Goal: Obtain resource: Obtain resource

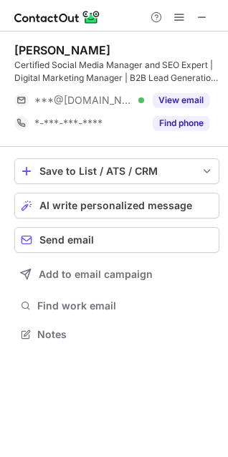
scroll to position [324, 228]
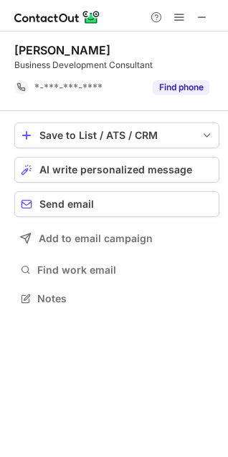
scroll to position [288, 228]
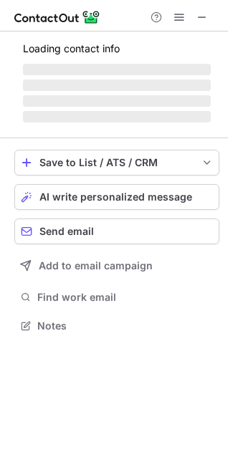
scroll to position [324, 228]
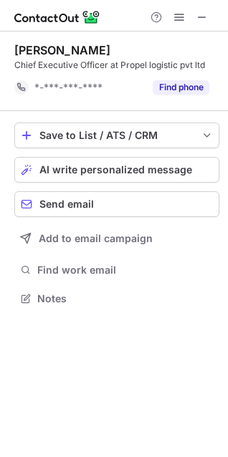
scroll to position [288, 228]
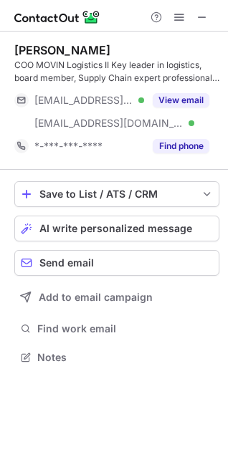
scroll to position [347, 228]
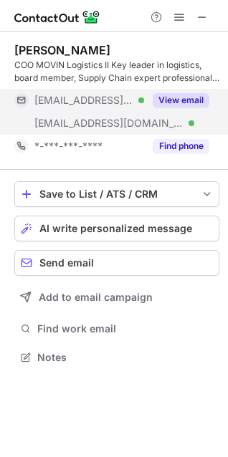
click at [185, 101] on button "View email" at bounding box center [181, 100] width 57 height 14
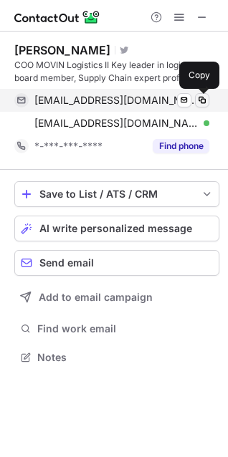
click at [204, 100] on span at bounding box center [201, 100] width 11 height 11
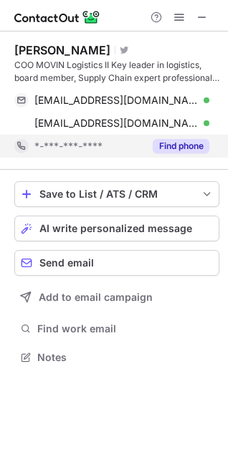
click at [181, 145] on button "Find phone" at bounding box center [181, 146] width 57 height 14
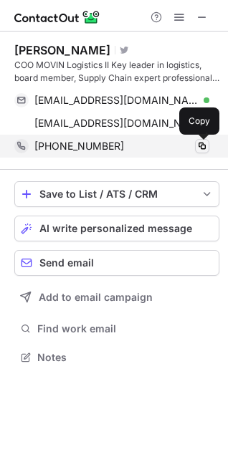
click at [205, 147] on span at bounding box center [201, 145] width 11 height 11
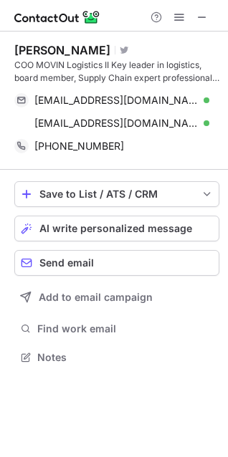
scroll to position [347, 228]
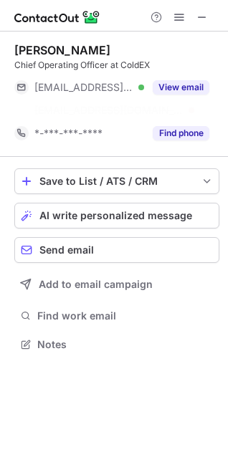
scroll to position [311, 228]
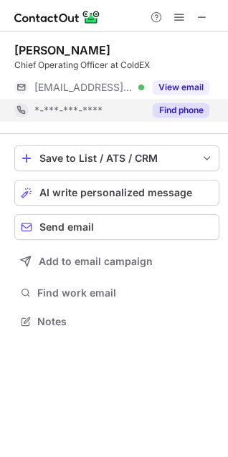
click at [168, 111] on button "Find phone" at bounding box center [181, 110] width 57 height 14
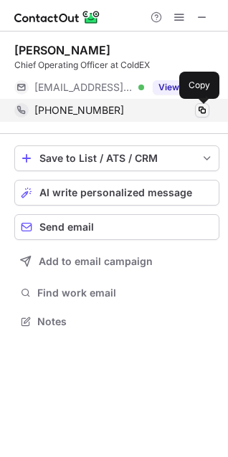
click at [204, 108] on span at bounding box center [201, 110] width 11 height 11
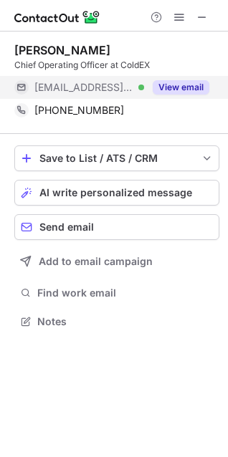
click at [175, 87] on button "View email" at bounding box center [181, 87] width 57 height 14
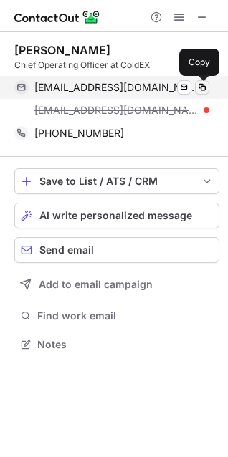
click at [199, 87] on span at bounding box center [201, 87] width 11 height 11
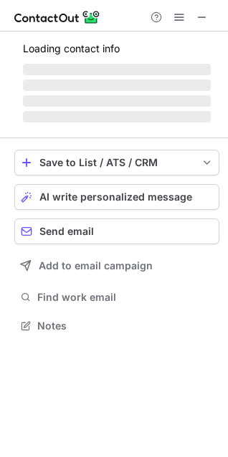
scroll to position [6, 6]
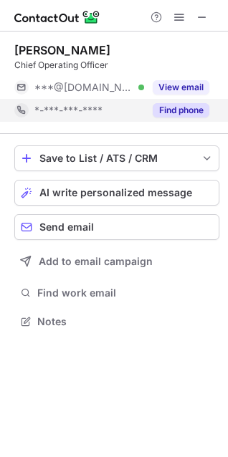
click at [185, 109] on button "Find phone" at bounding box center [181, 110] width 57 height 14
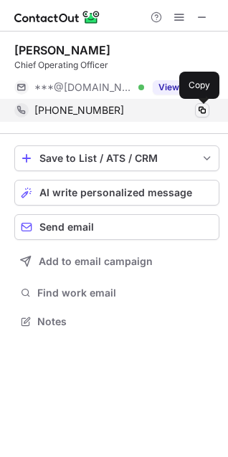
click at [201, 109] on span at bounding box center [201, 110] width 11 height 11
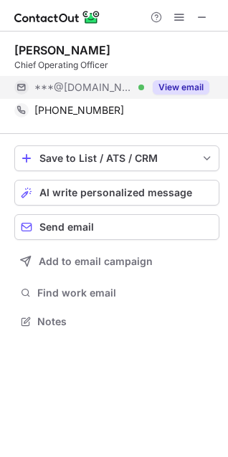
click at [168, 86] on button "View email" at bounding box center [181, 87] width 57 height 14
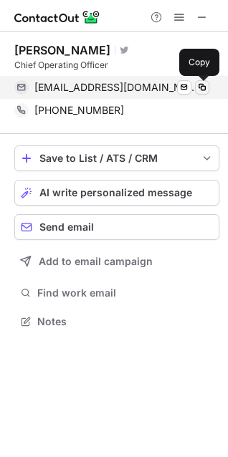
click at [201, 87] on span at bounding box center [201, 87] width 11 height 11
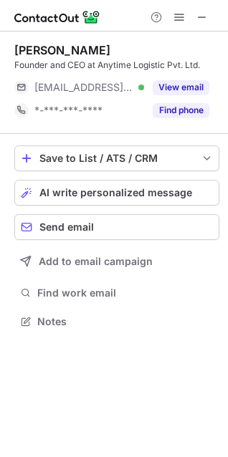
scroll to position [6, 6]
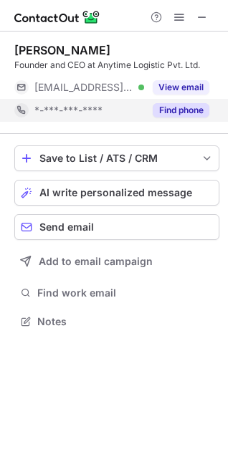
click at [175, 107] on button "Find phone" at bounding box center [181, 110] width 57 height 14
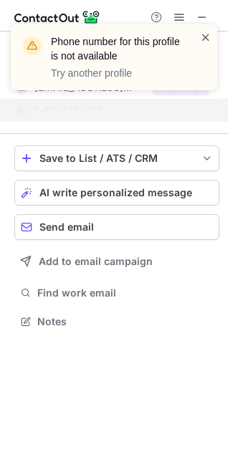
click at [204, 35] on span at bounding box center [205, 37] width 11 height 14
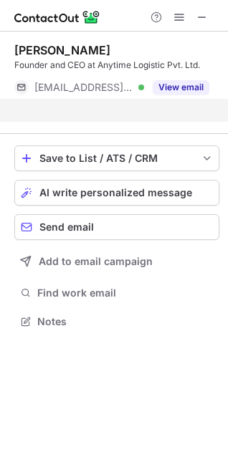
scroll to position [288, 228]
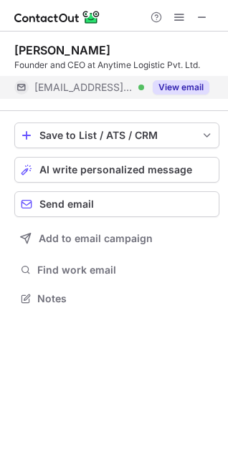
click at [180, 87] on button "View email" at bounding box center [181, 87] width 57 height 14
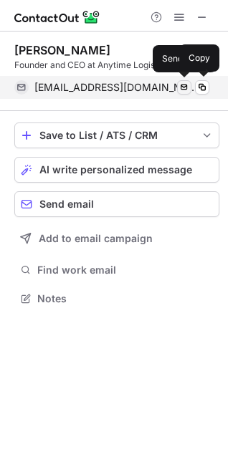
click at [183, 87] on span at bounding box center [183, 87] width 11 height 11
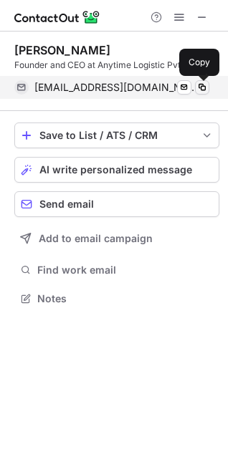
click at [200, 87] on span at bounding box center [201, 87] width 11 height 11
